Goal: Task Accomplishment & Management: Complete application form

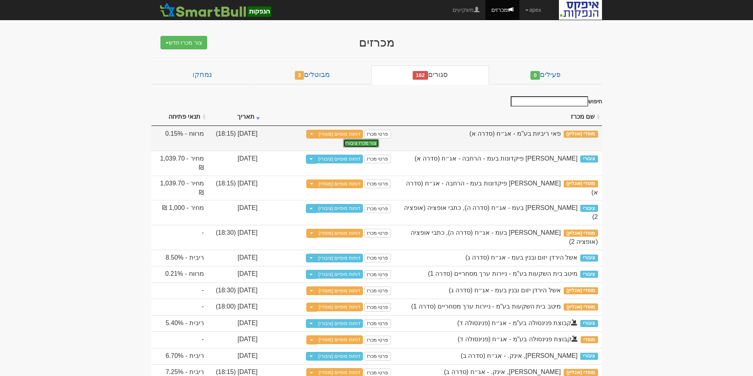
click at [367, 142] on button "צור מכרז ציבורי" at bounding box center [361, 143] width 36 height 9
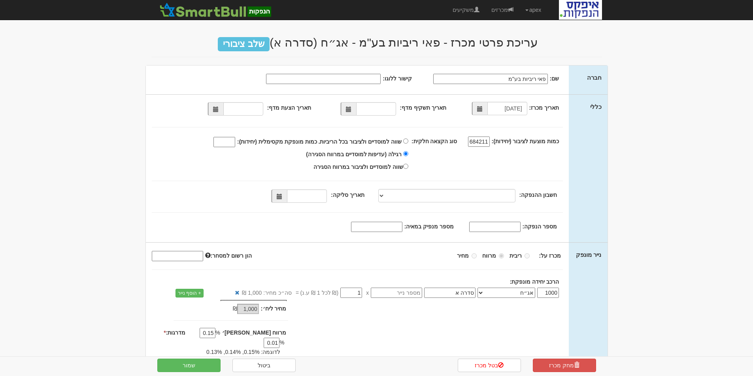
click at [349, 108] on span at bounding box center [349, 110] width 6 height 6
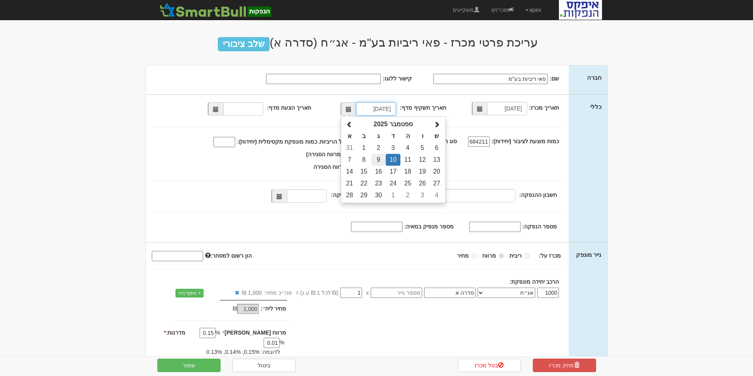
click at [380, 158] on td "9" at bounding box center [378, 160] width 15 height 12
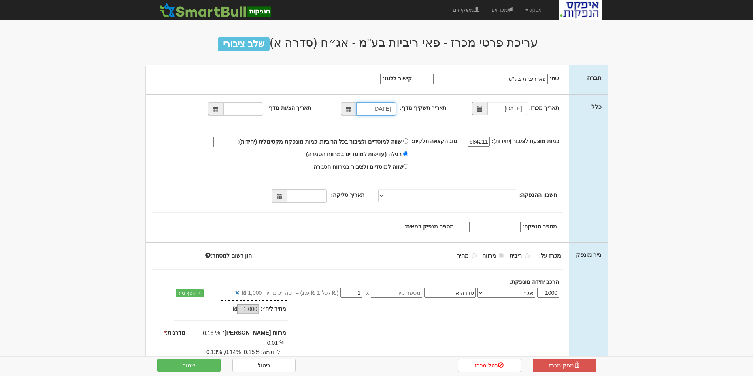
click at [350, 113] on span at bounding box center [348, 108] width 15 height 13
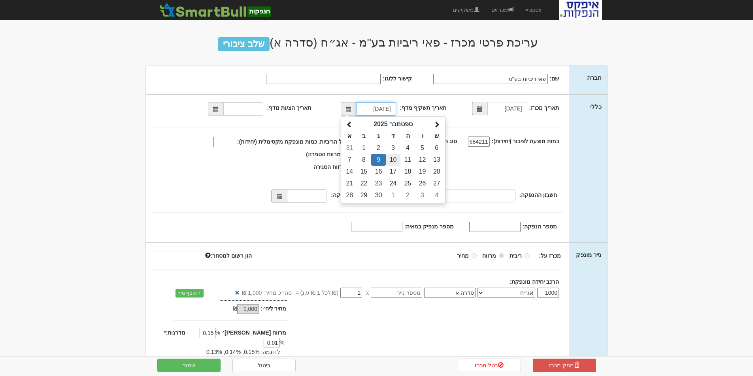
click at [396, 159] on td "10" at bounding box center [393, 160] width 15 height 12
type input "10/09/2025"
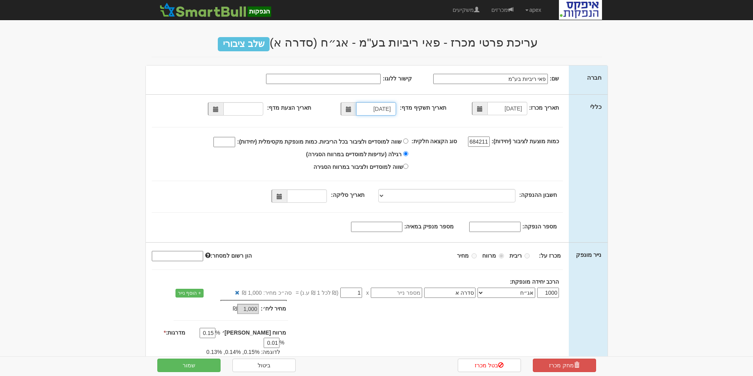
click at [216, 107] on span at bounding box center [216, 110] width 6 height 6
type input "10/09/2025"
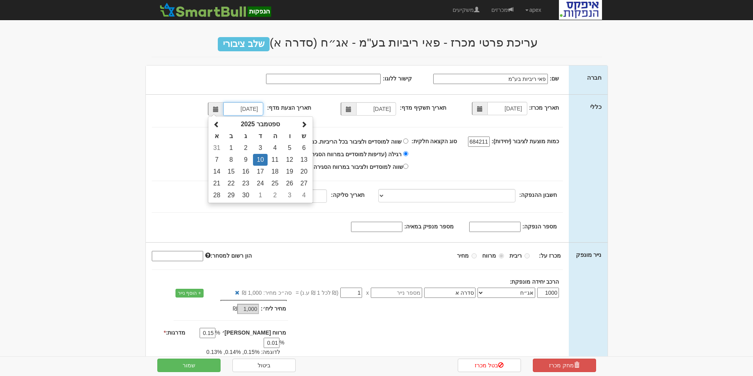
click at [261, 158] on td "10" at bounding box center [260, 160] width 15 height 12
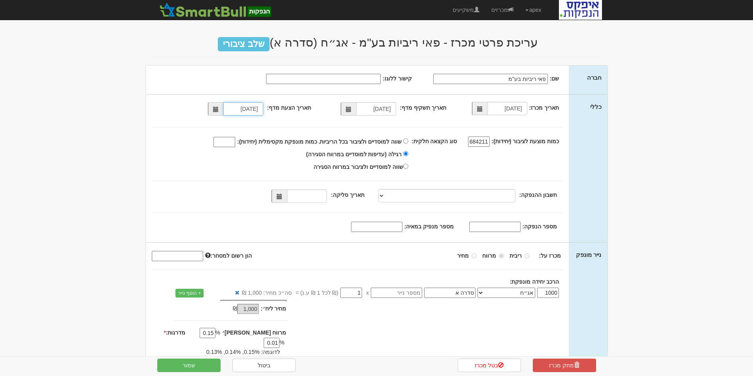
click at [282, 199] on span at bounding box center [280, 197] width 6 height 6
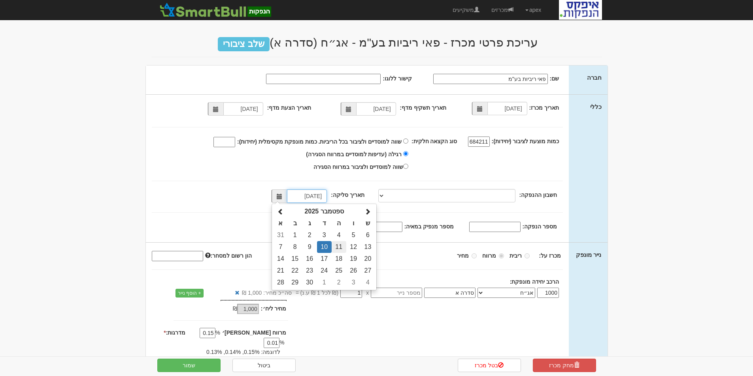
click at [342, 248] on td "11" at bounding box center [338, 247] width 15 height 12
type input "11/09/2025"
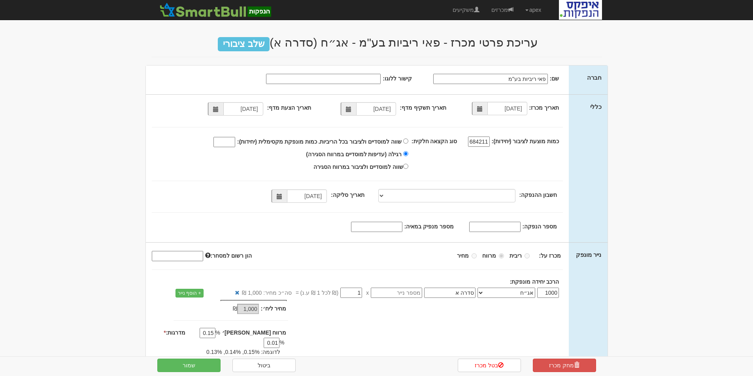
click at [484, 230] on input "מספר הנפקה:" at bounding box center [494, 227] width 51 height 10
type input "1225945"
click at [393, 224] on input "מספר מנפיק במאיה:" at bounding box center [376, 227] width 51 height 10
click at [230, 139] on input "שווה למוסדיים ולציבור בכל הריביות. כמות מונפקת מקסימלית (יחידות):" at bounding box center [224, 142] width 22 height 10
type input "600000"
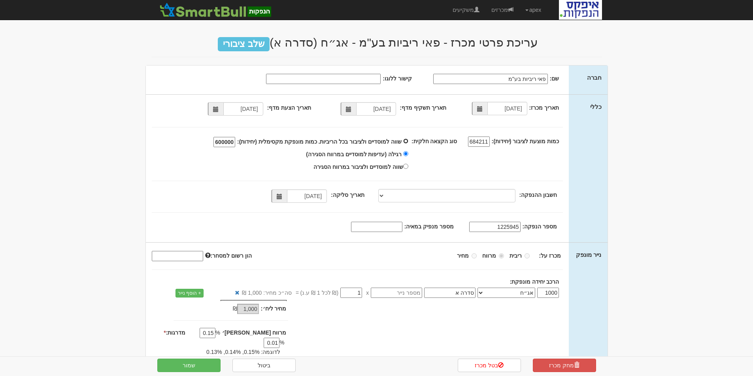
click at [408, 140] on input "שווה למוסדיים ולציבור בכל הריביות. כמות מונפקת מקסימלית (יחידות): 600000" at bounding box center [405, 141] width 5 height 5
radio input "true"
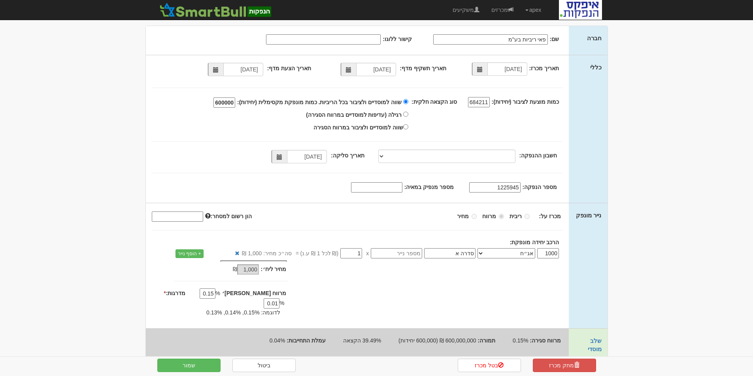
click at [375, 187] on input "מספר מנפיק במאיה:" at bounding box center [376, 188] width 51 height 10
type input "2500"
click at [186, 368] on button "שמור" at bounding box center [188, 365] width 63 height 13
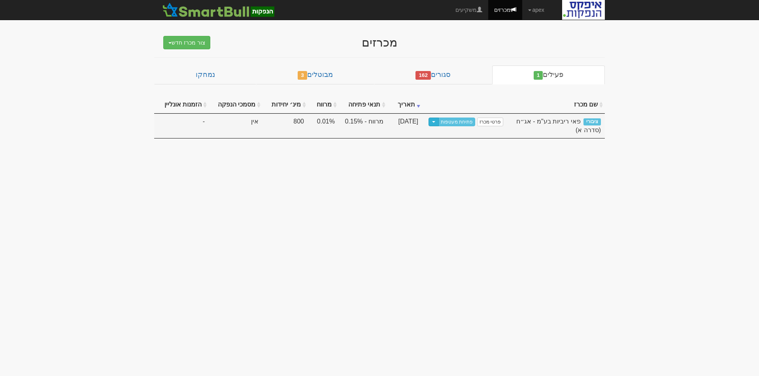
click at [438, 123] on button "Toggle Dropdown" at bounding box center [433, 122] width 10 height 9
